Goal: Information Seeking & Learning: Understand process/instructions

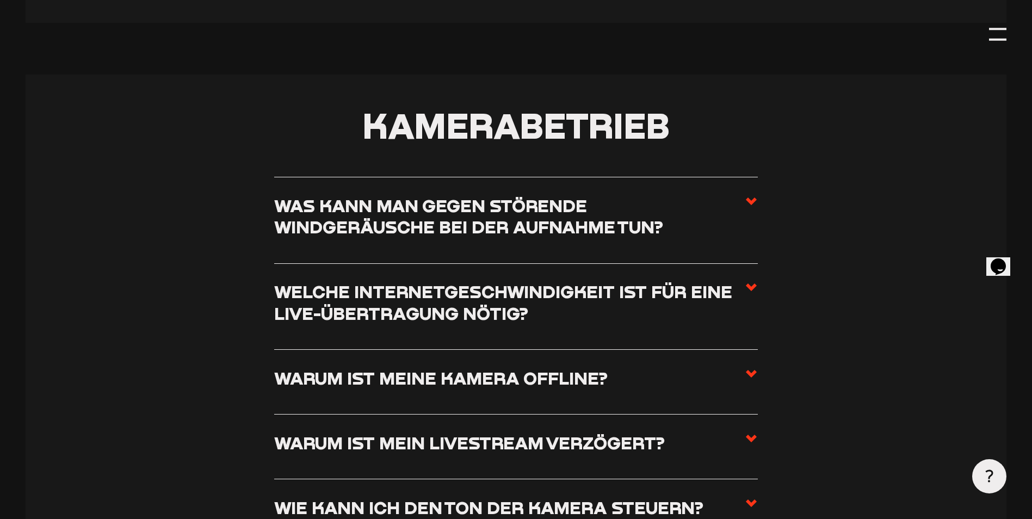
scroll to position [1197, 0]
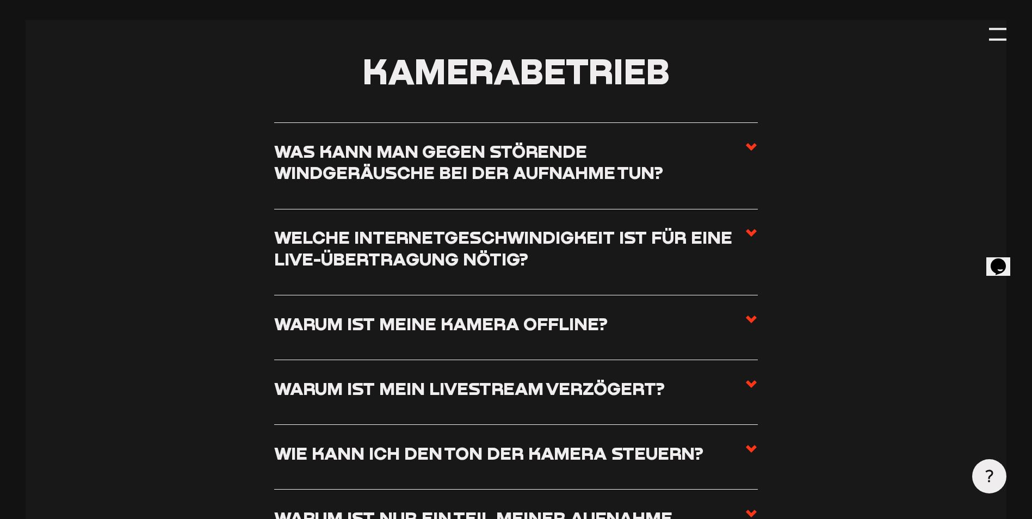
click at [417, 328] on h3 "Warum ist meine Kamera offline?" at bounding box center [441, 323] width 334 height 21
click at [0, 0] on input "Warum ist meine Kamera offline?" at bounding box center [0, 0] width 0 height 0
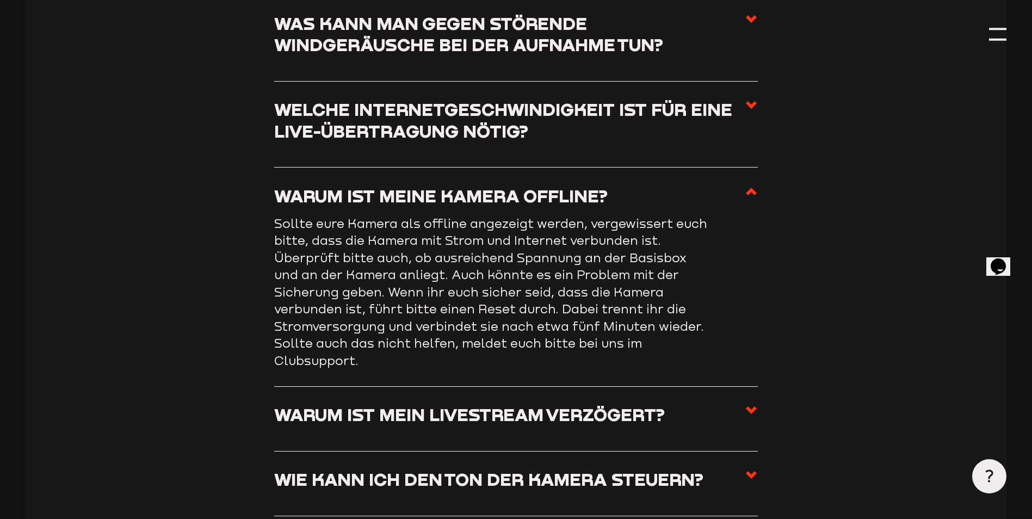
scroll to position [1360, 0]
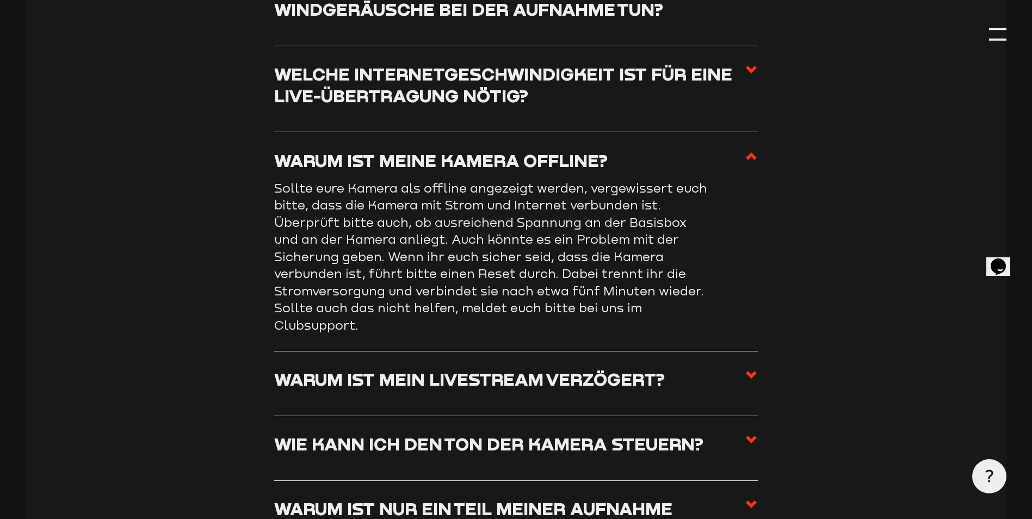
click at [754, 160] on use at bounding box center [751, 156] width 11 height 8
click at [0, 0] on input "Warum ist meine Kamera offline?" at bounding box center [0, 0] width 0 height 0
click at [752, 160] on use at bounding box center [751, 156] width 11 height 8
click at [0, 0] on input "Warum ist meine Kamera offline?" at bounding box center [0, 0] width 0 height 0
click at [752, 157] on use at bounding box center [751, 156] width 11 height 8
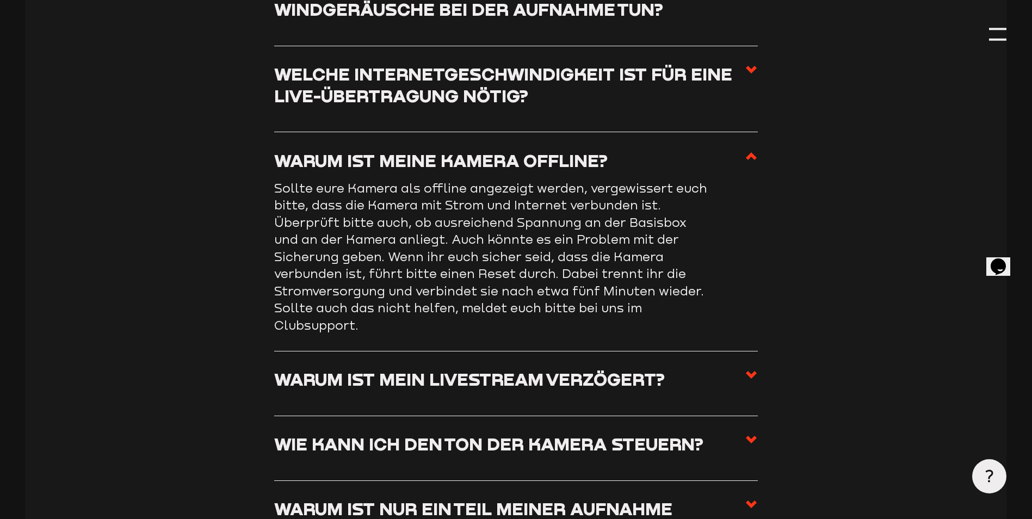
click at [0, 0] on input "Warum ist meine Kamera offline?" at bounding box center [0, 0] width 0 height 0
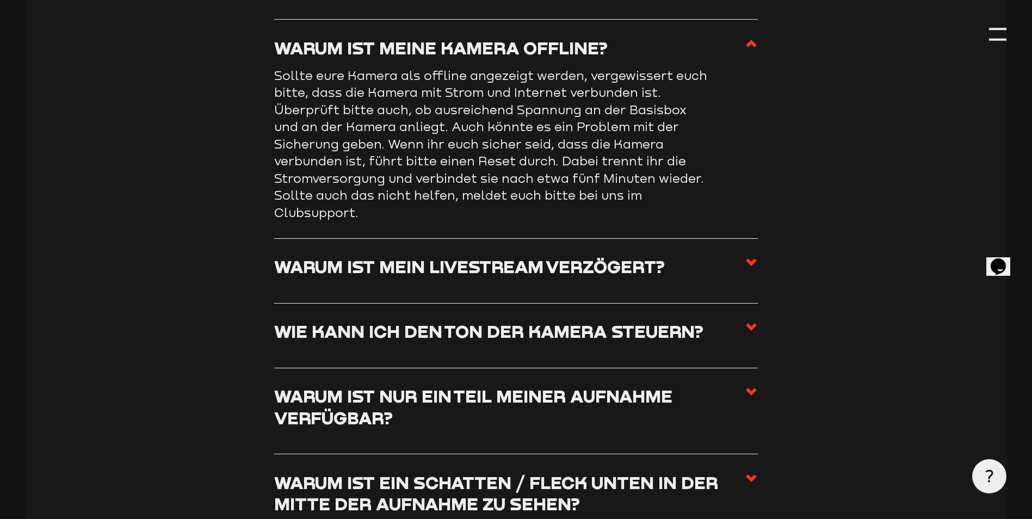
scroll to position [1578, 0]
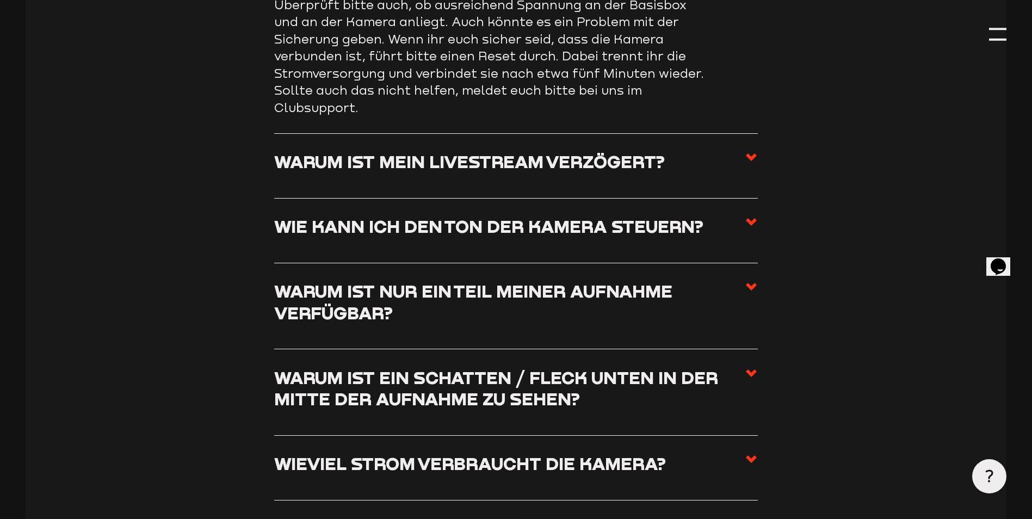
click at [752, 291] on use at bounding box center [751, 287] width 11 height 8
click at [0, 0] on input "Warum ist nur ein Teil meiner Aufnahme verfügbar?" at bounding box center [0, 0] width 0 height 0
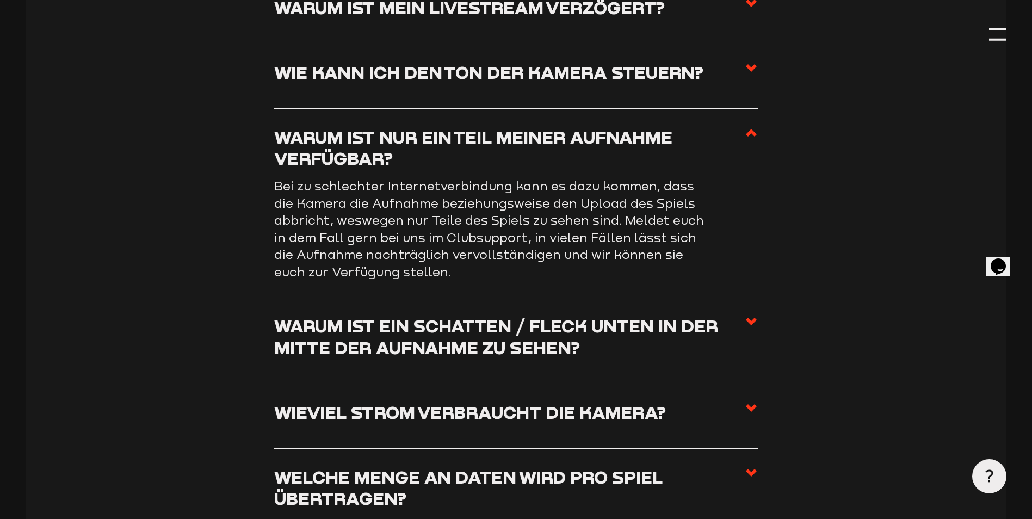
click at [753, 137] on use at bounding box center [751, 133] width 11 height 8
click at [0, 0] on input "Warum ist nur ein Teil meiner Aufnahme verfügbar?" at bounding box center [0, 0] width 0 height 0
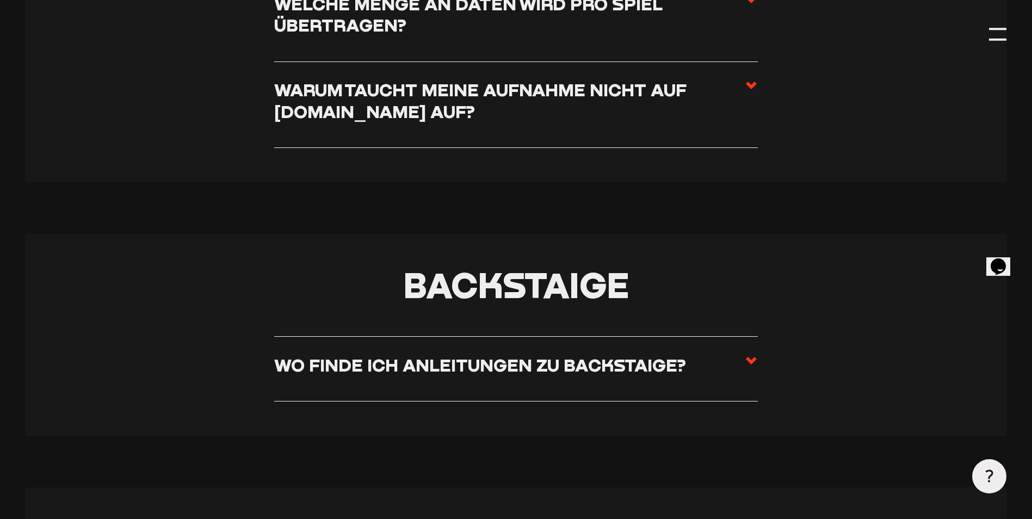
scroll to position [2122, 0]
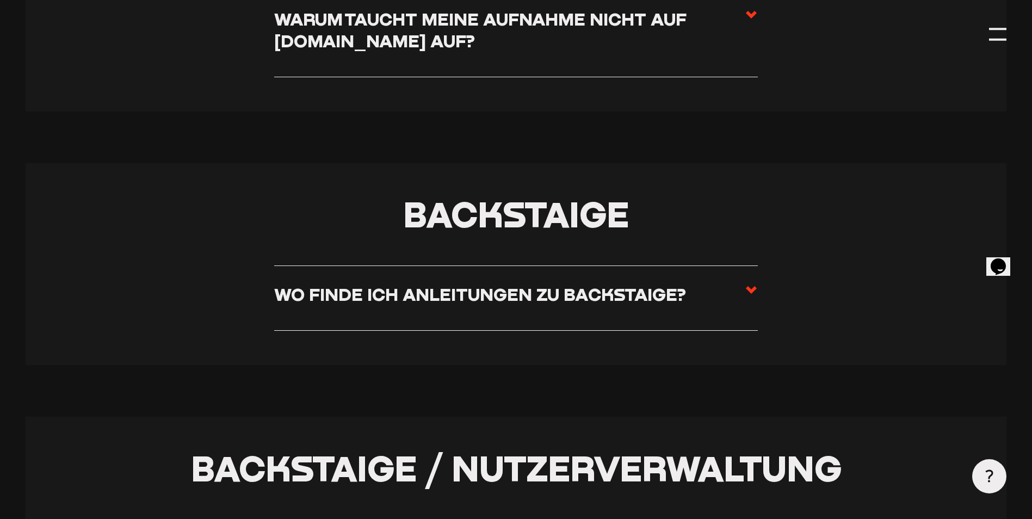
click at [749, 294] on use at bounding box center [751, 290] width 11 height 8
click at [0, 0] on input "Wo finde ich Anleitungen zu Backstaige?" at bounding box center [0, 0] width 0 height 0
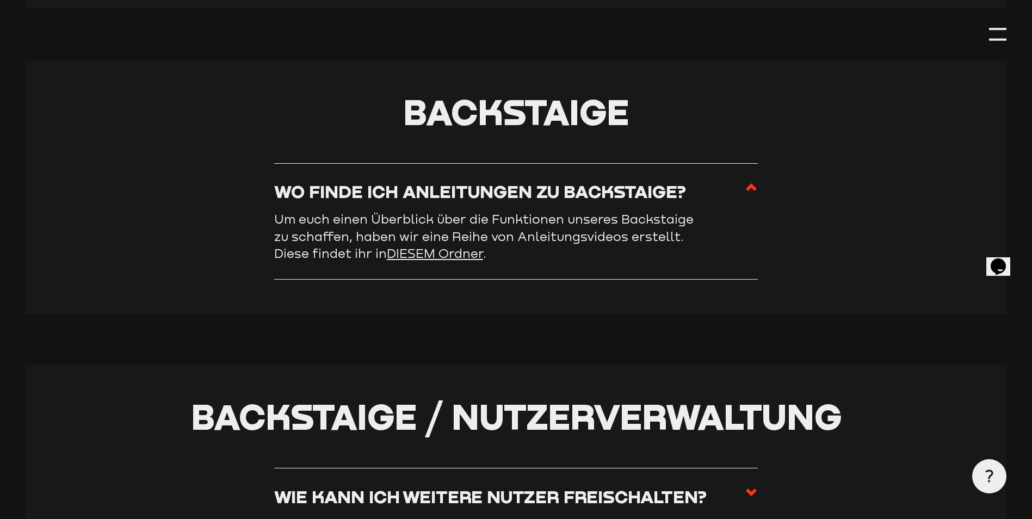
scroll to position [2019, 0]
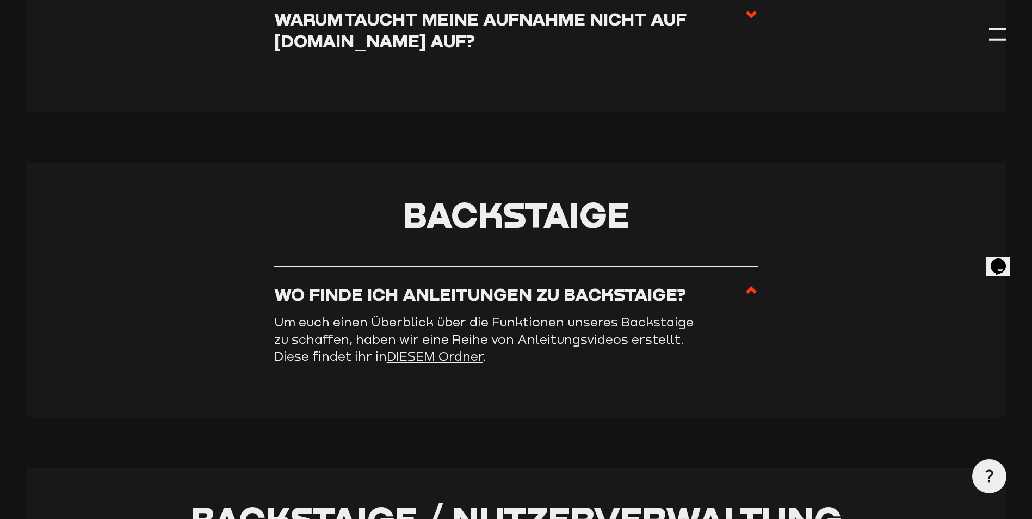
click at [439, 363] on link "DIESEM Ordner" at bounding box center [435, 356] width 96 height 15
